Goal: Task Accomplishment & Management: Manage account settings

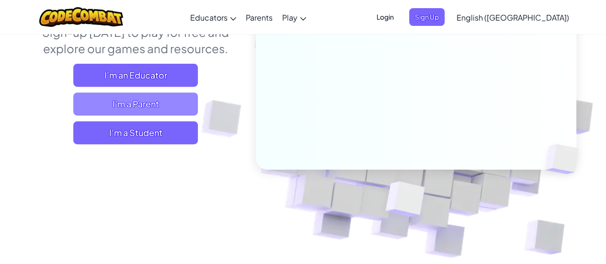
scroll to position [144, 0]
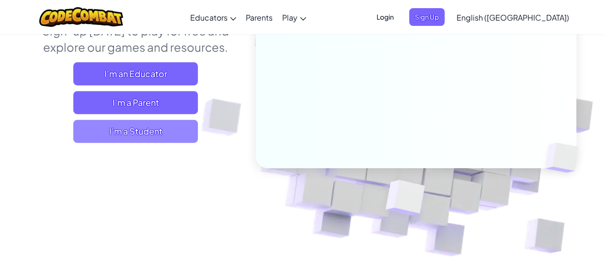
click at [184, 128] on span "I'm a Student" at bounding box center [135, 131] width 124 height 23
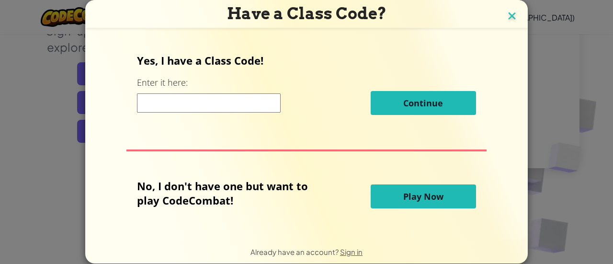
click at [506, 18] on img at bounding box center [512, 17] width 12 height 14
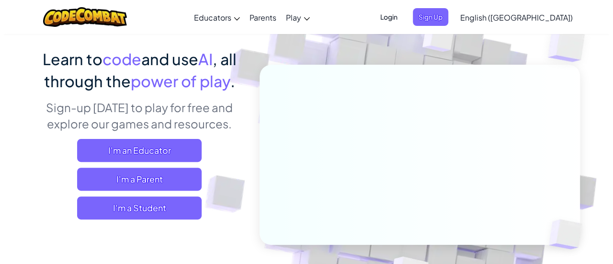
scroll to position [48, 0]
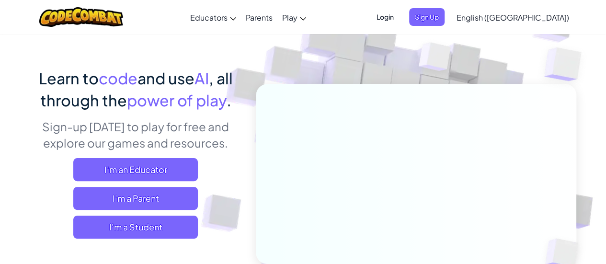
click at [399, 14] on span "Login" at bounding box center [385, 17] width 29 height 18
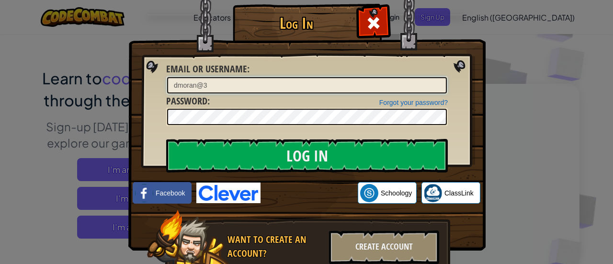
click at [220, 90] on input "dmoran@3" at bounding box center [307, 85] width 280 height 16
type input "dmoran103"
click at [166, 139] on input "Log In" at bounding box center [306, 156] width 281 height 34
